Goal: Check status: Check status

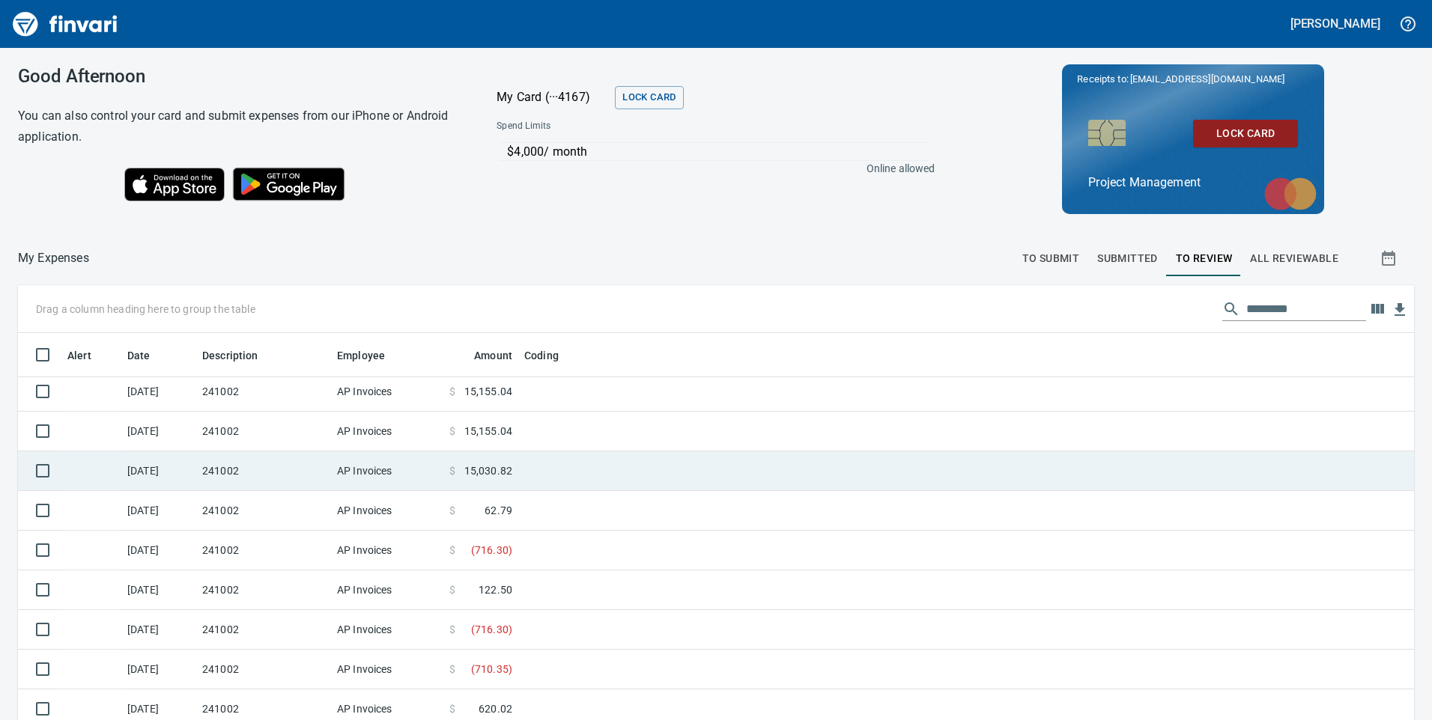
scroll to position [168, 0]
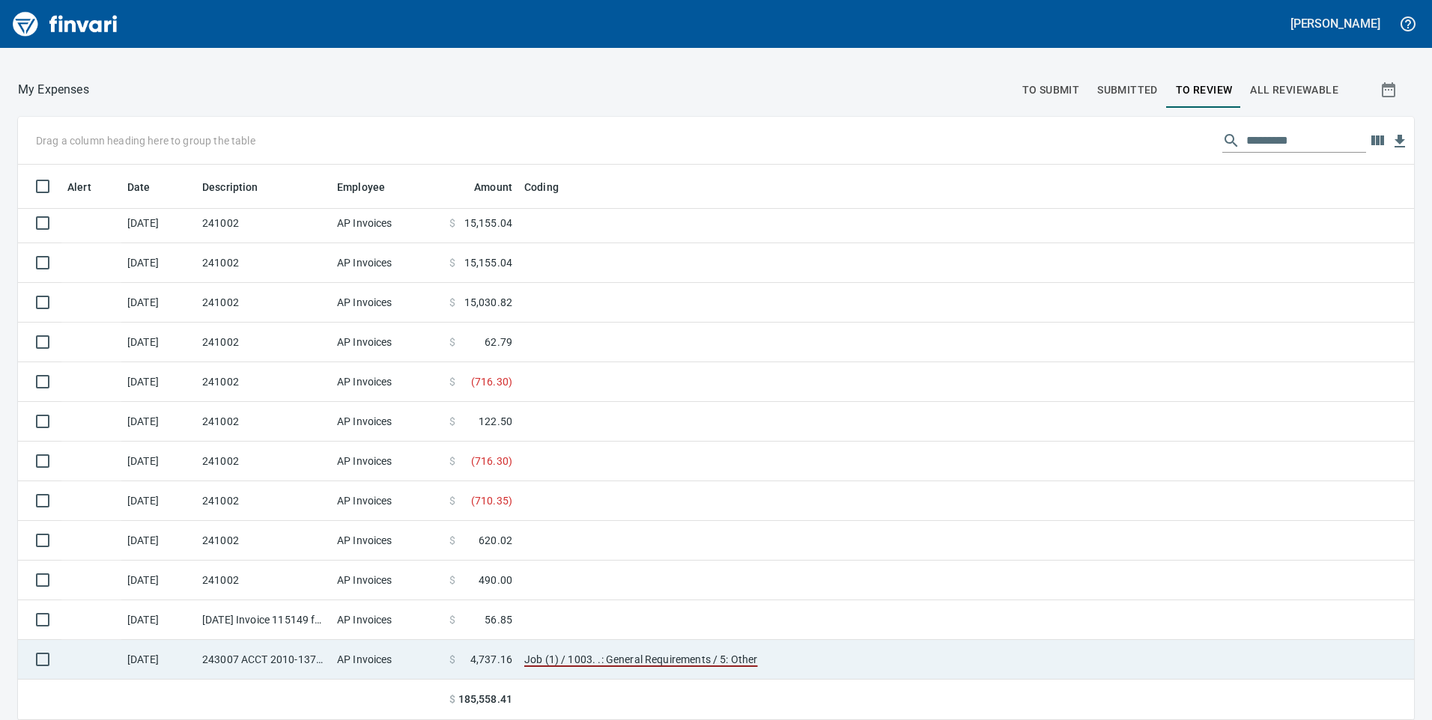
click at [331, 658] on td "AP Invoices" at bounding box center [387, 660] width 112 height 40
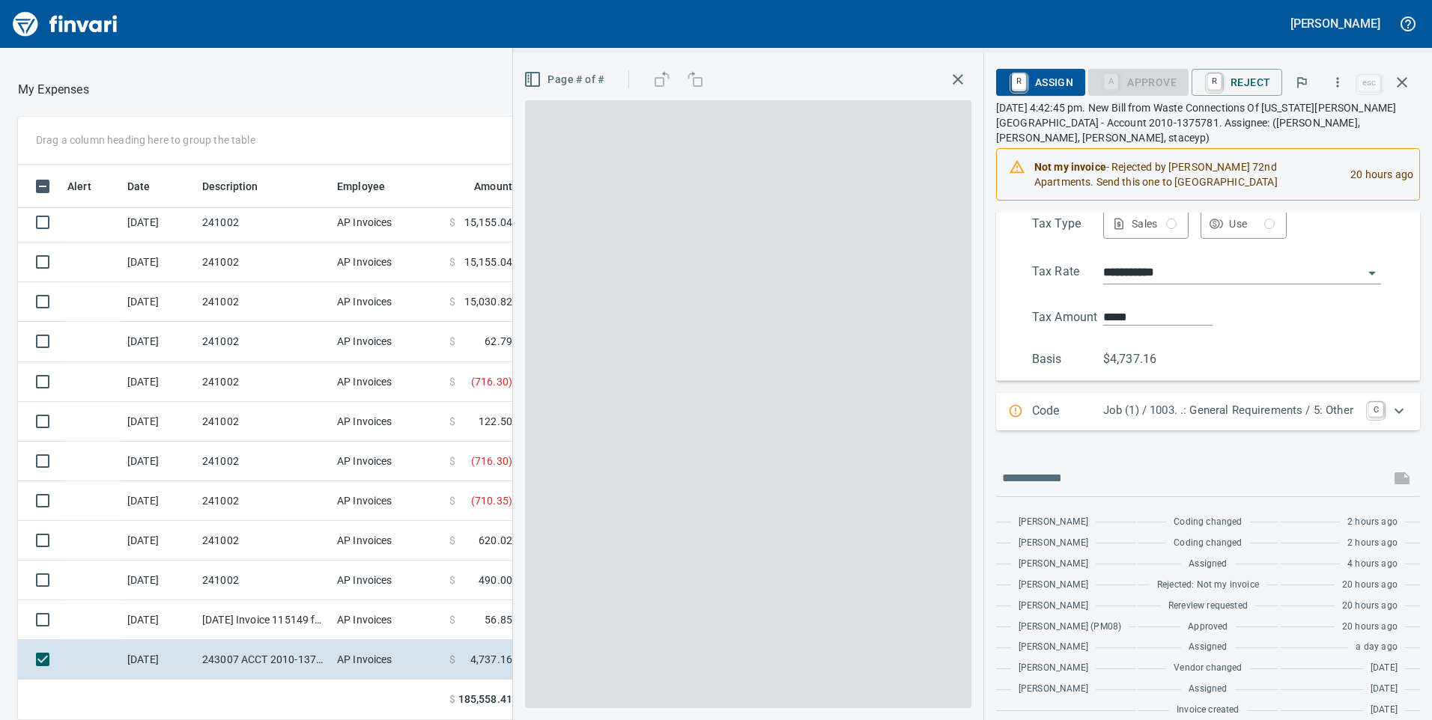
scroll to position [235, 0]
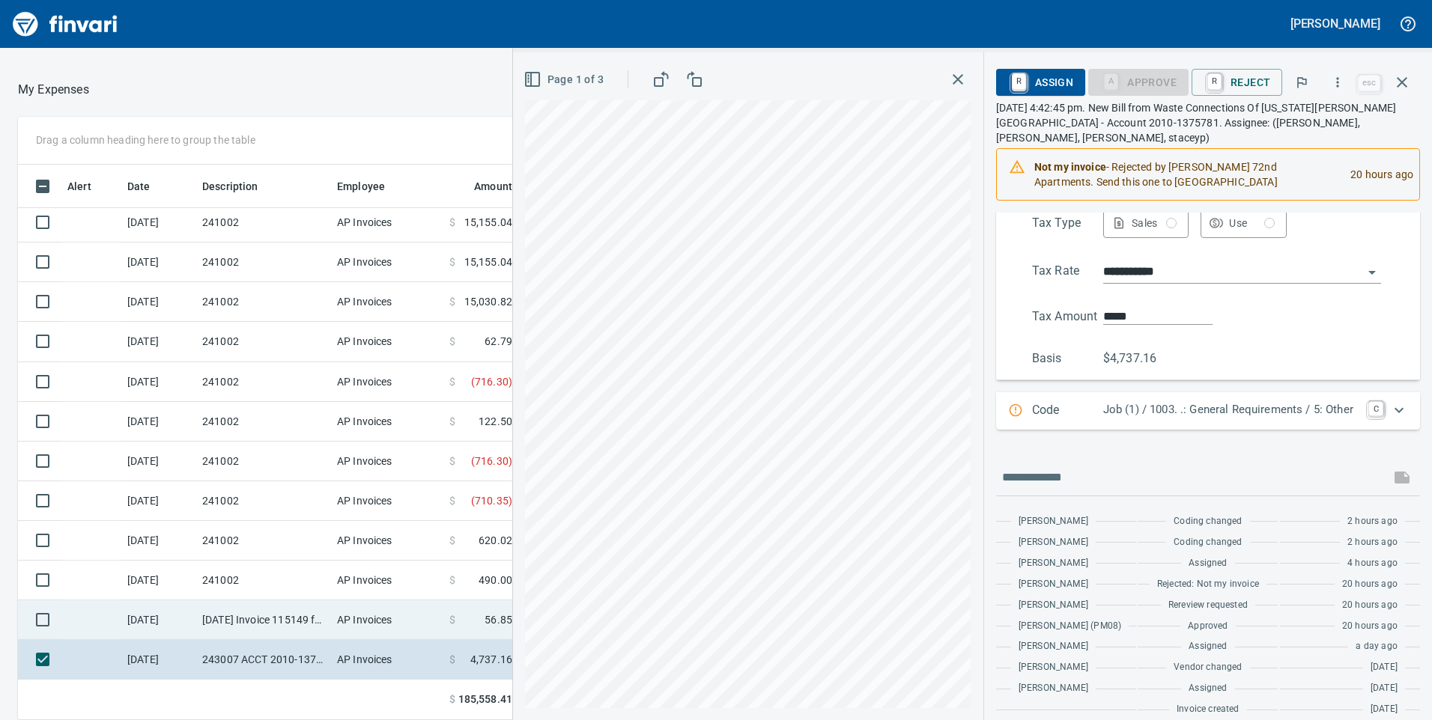
click at [370, 658] on td "AP Invoices" at bounding box center [387, 660] width 112 height 40
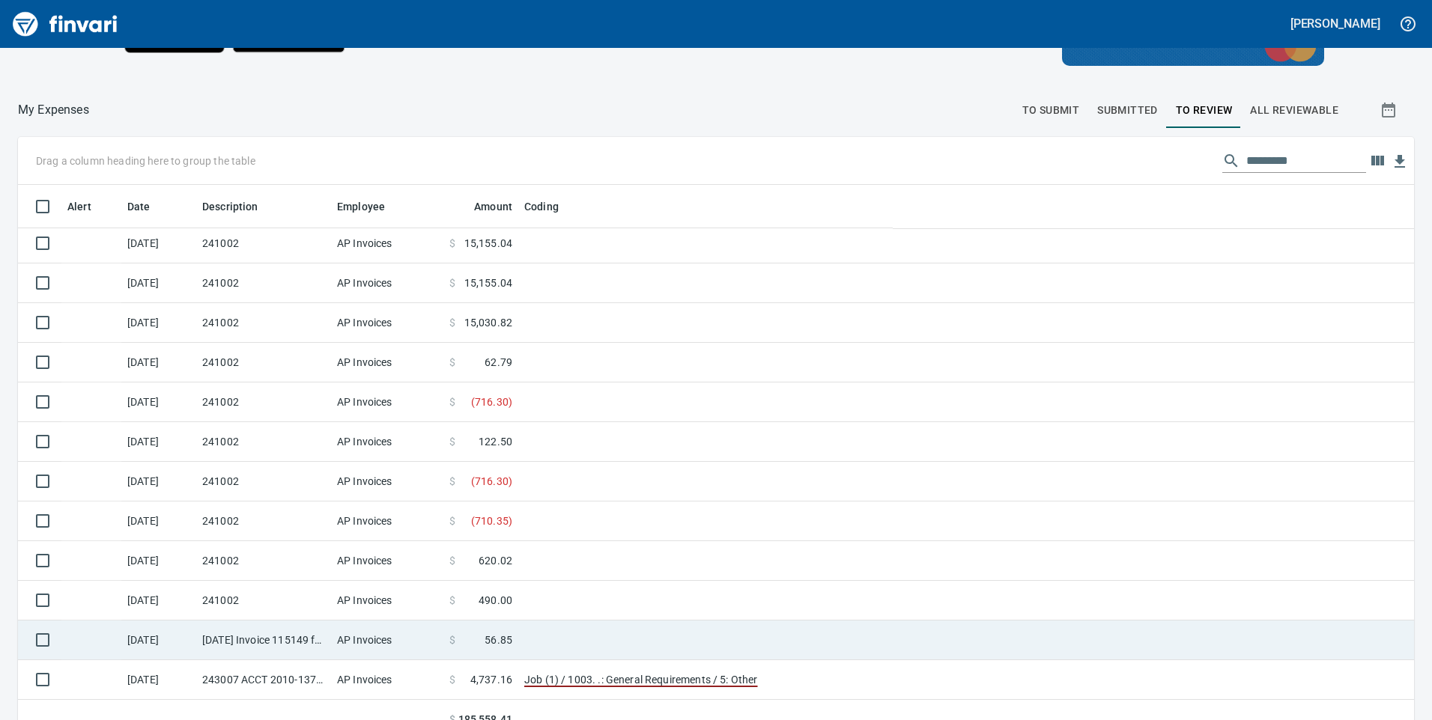
scroll to position [544, 1359]
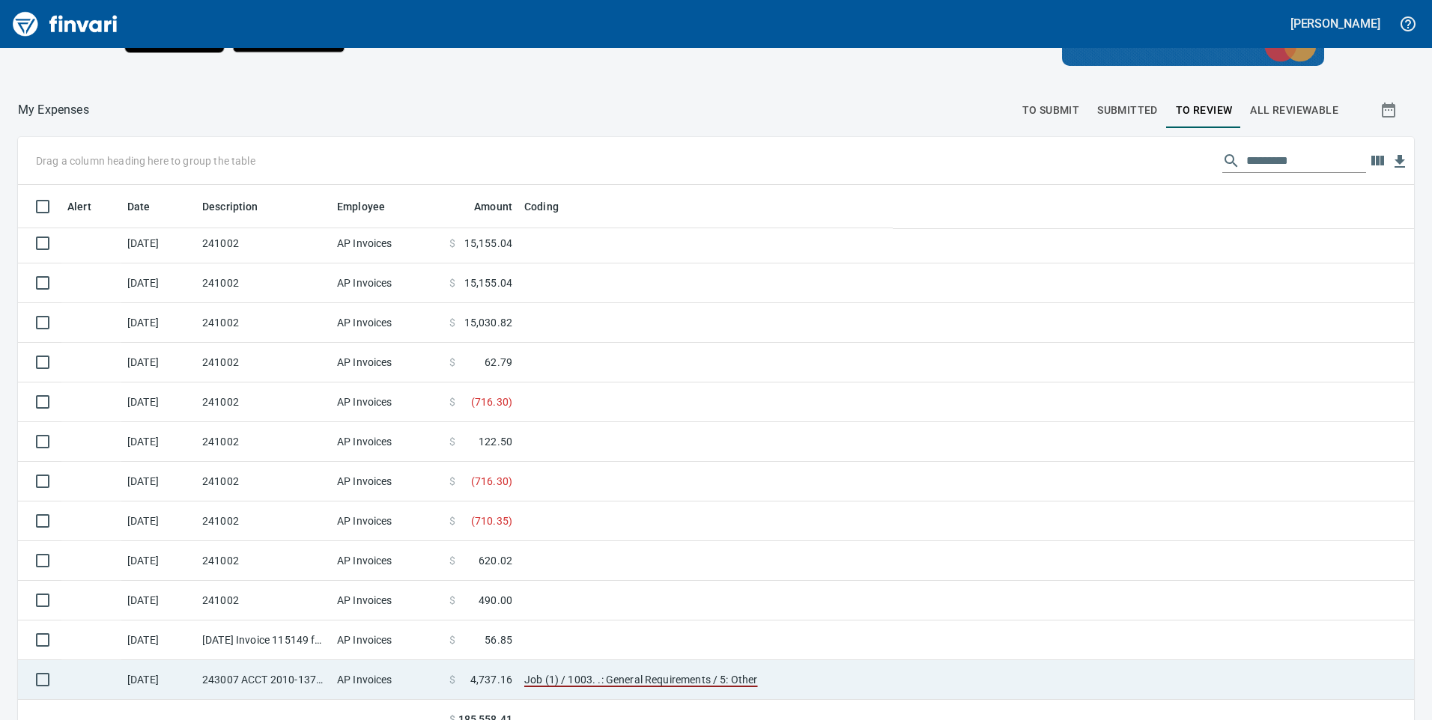
click at [370, 660] on tbody "[DATE] 241002 AP Invoices $ 15,155.04 [DATE] 241002 AP Invoices $ 15,155.04 [DA…" at bounding box center [716, 283] width 1396 height 833
drag, startPoint x: 370, startPoint y: 660, endPoint x: 398, endPoint y: 683, distance: 36.7
click at [398, 683] on td "AP Invoices" at bounding box center [387, 680] width 112 height 40
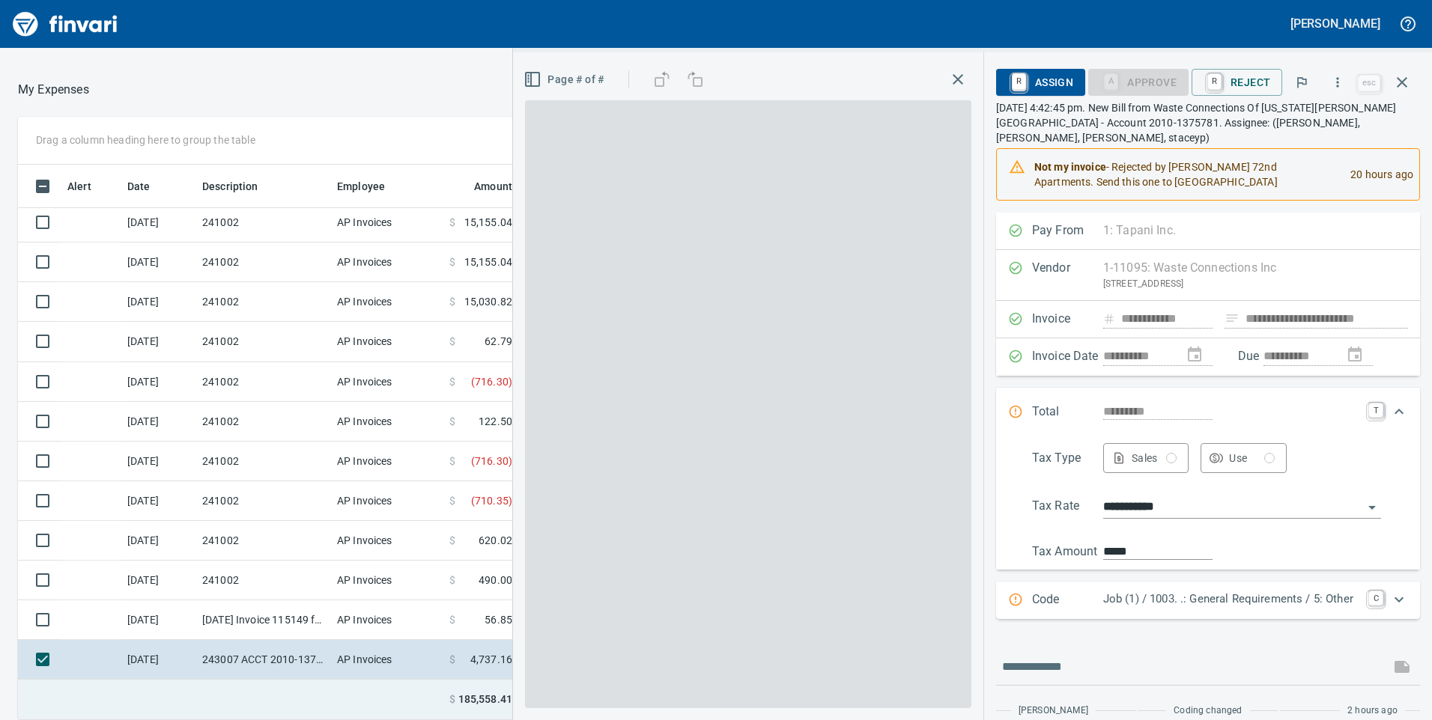
scroll to position [544, 988]
